Goal: Task Accomplishment & Management: Use online tool/utility

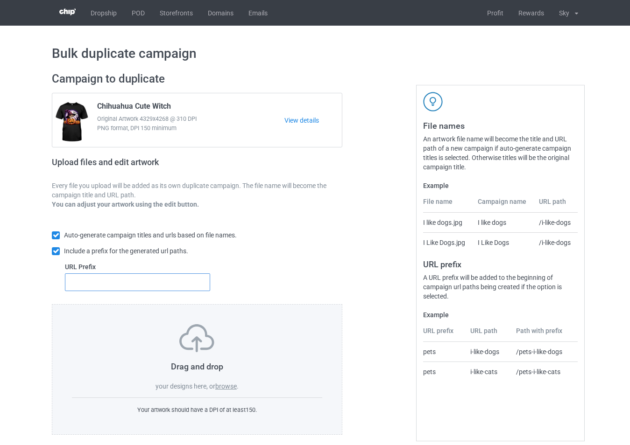
click at [170, 281] on input "text" at bounding box center [137, 283] width 145 height 18
type input "beagle"
click at [232, 388] on label "browse" at bounding box center [225, 386] width 21 height 7
click at [0, 0] on input "browse" at bounding box center [0, 0] width 0 height 0
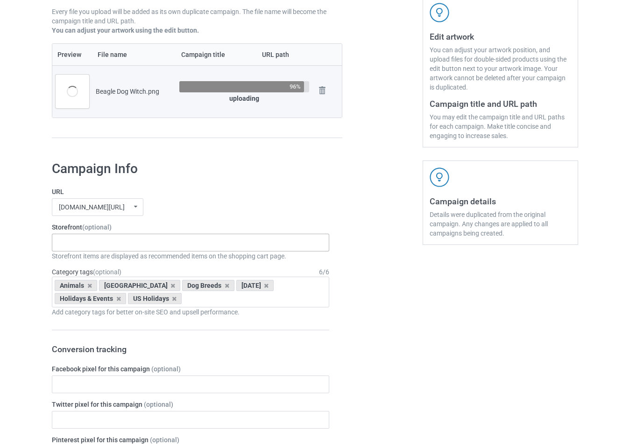
scroll to position [187, 0]
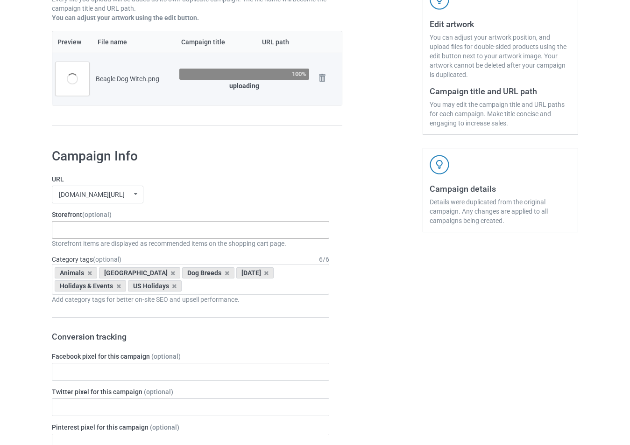
click at [159, 232] on div "-------------------------------------------------- Gifts For Christmas Teacher …" at bounding box center [190, 230] width 277 height 18
type input "beagle"
click at [133, 254] on div "Beagle - Dog" at bounding box center [190, 247] width 276 height 17
type input "hallo"
click at [134, 251] on div "[DATE] Holiday" at bounding box center [190, 247] width 276 height 17
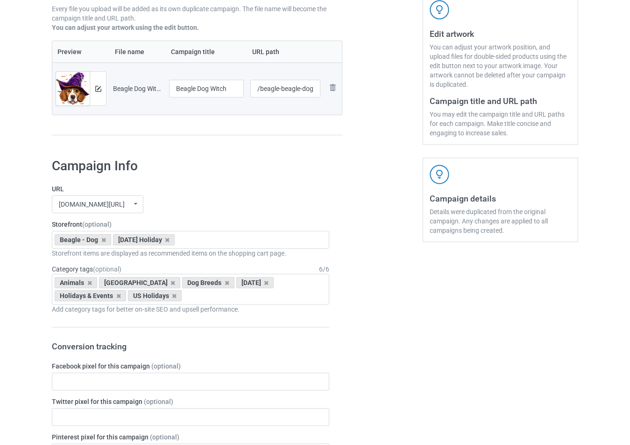
scroll to position [66, 0]
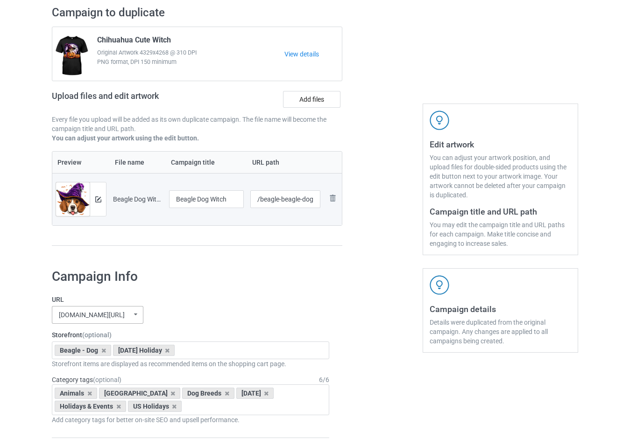
click at [133, 320] on icon at bounding box center [136, 314] width 12 height 15
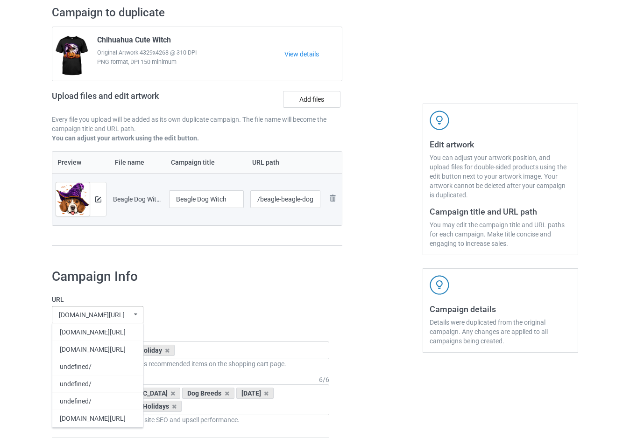
click at [133, 320] on icon at bounding box center [136, 314] width 12 height 15
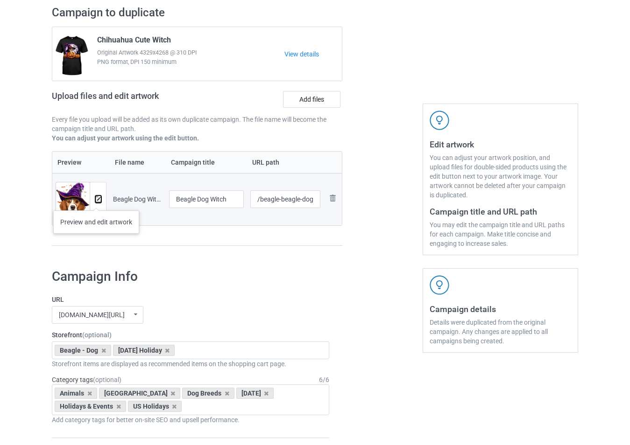
click at [96, 201] on img at bounding box center [98, 200] width 6 height 6
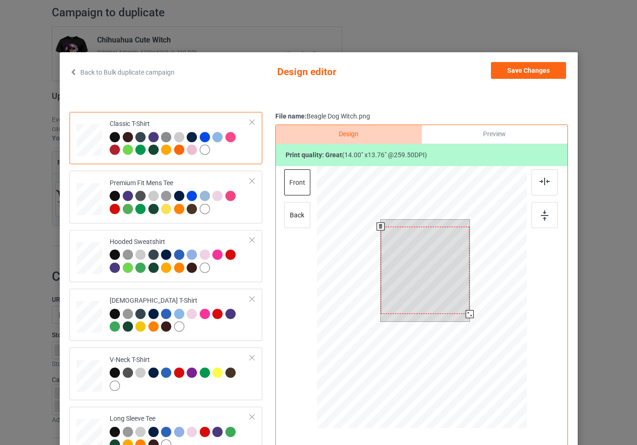
click at [473, 320] on div at bounding box center [421, 298] width 210 height 265
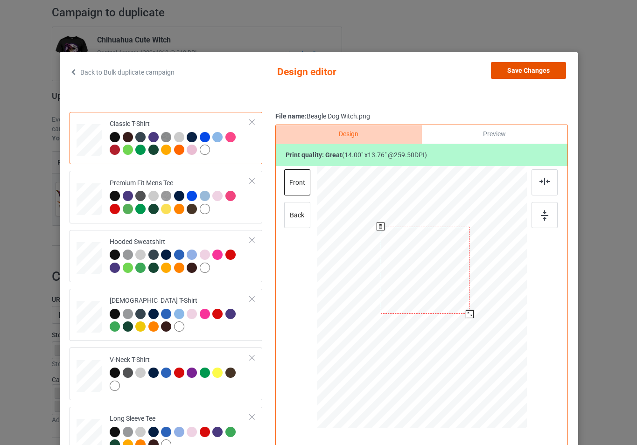
click at [547, 72] on button "Save Changes" at bounding box center [528, 70] width 75 height 17
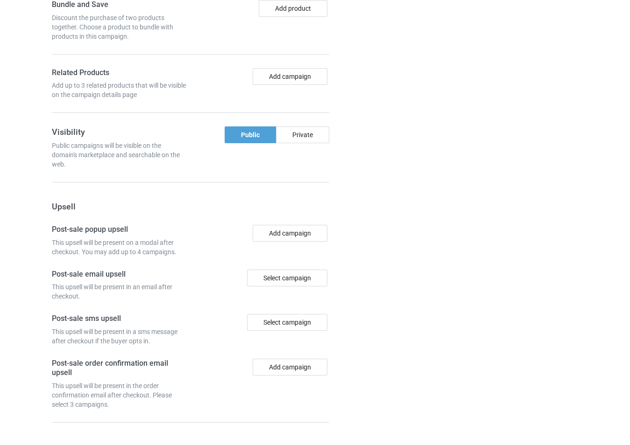
scroll to position [766, 0]
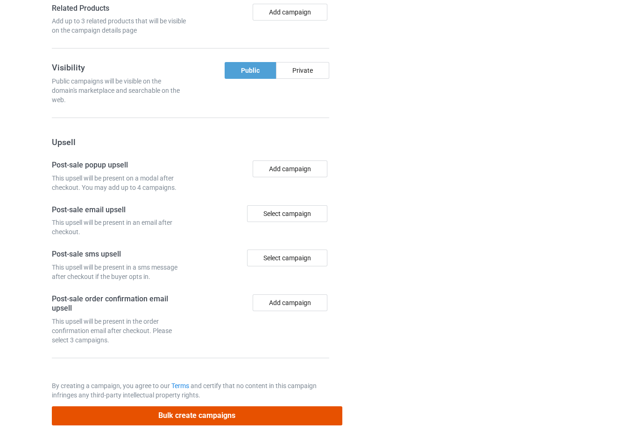
click at [264, 416] on button "Bulk create campaigns" at bounding box center [197, 416] width 290 height 19
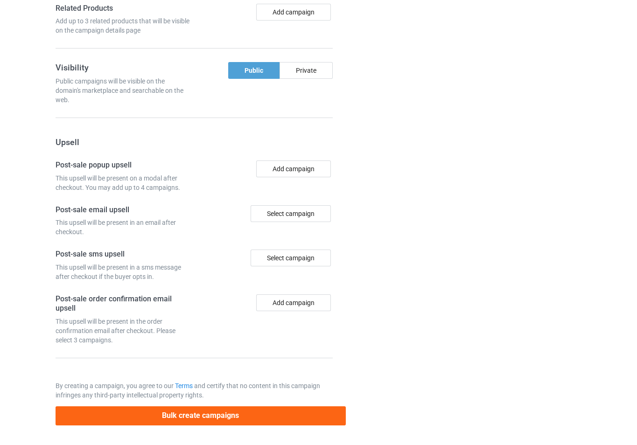
scroll to position [0, 0]
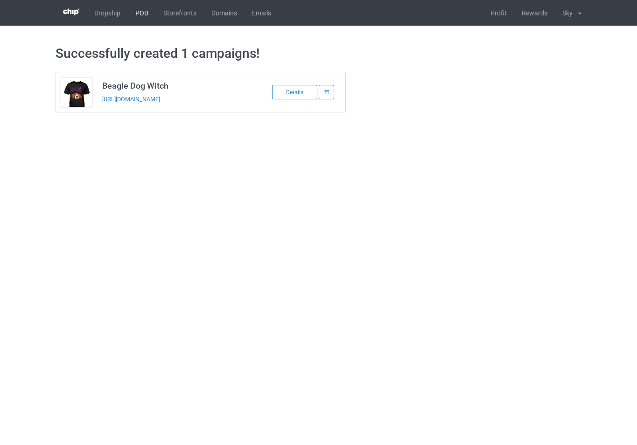
click at [148, 11] on link "POD" at bounding box center [142, 13] width 28 height 26
